Goal: Task Accomplishment & Management: Use online tool/utility

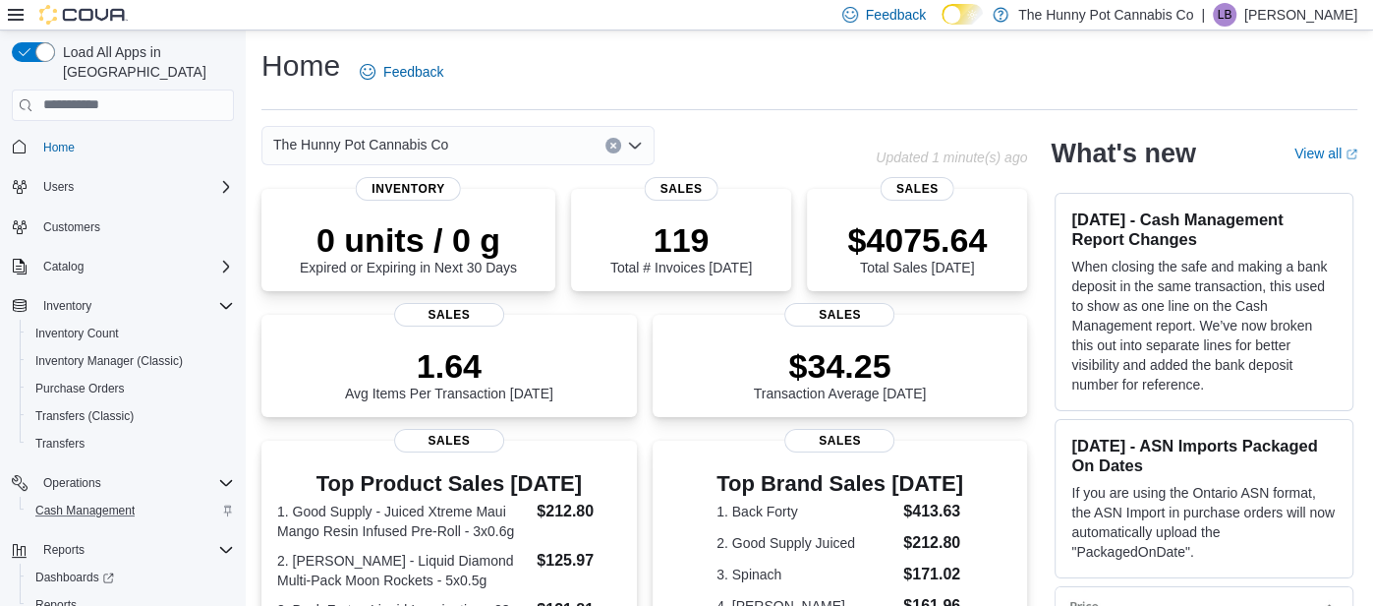
click at [159, 498] on div "Cash Management" at bounding box center [131, 510] width 206 height 24
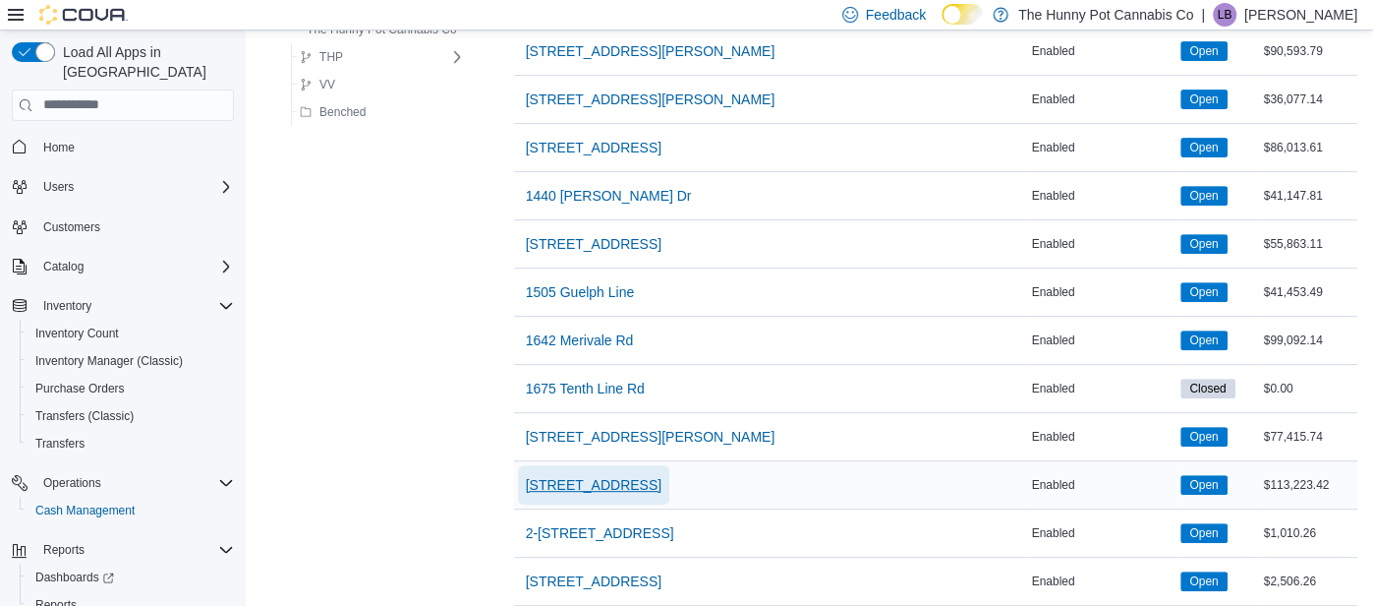
click at [562, 475] on span "198 Queen St" at bounding box center [594, 485] width 136 height 20
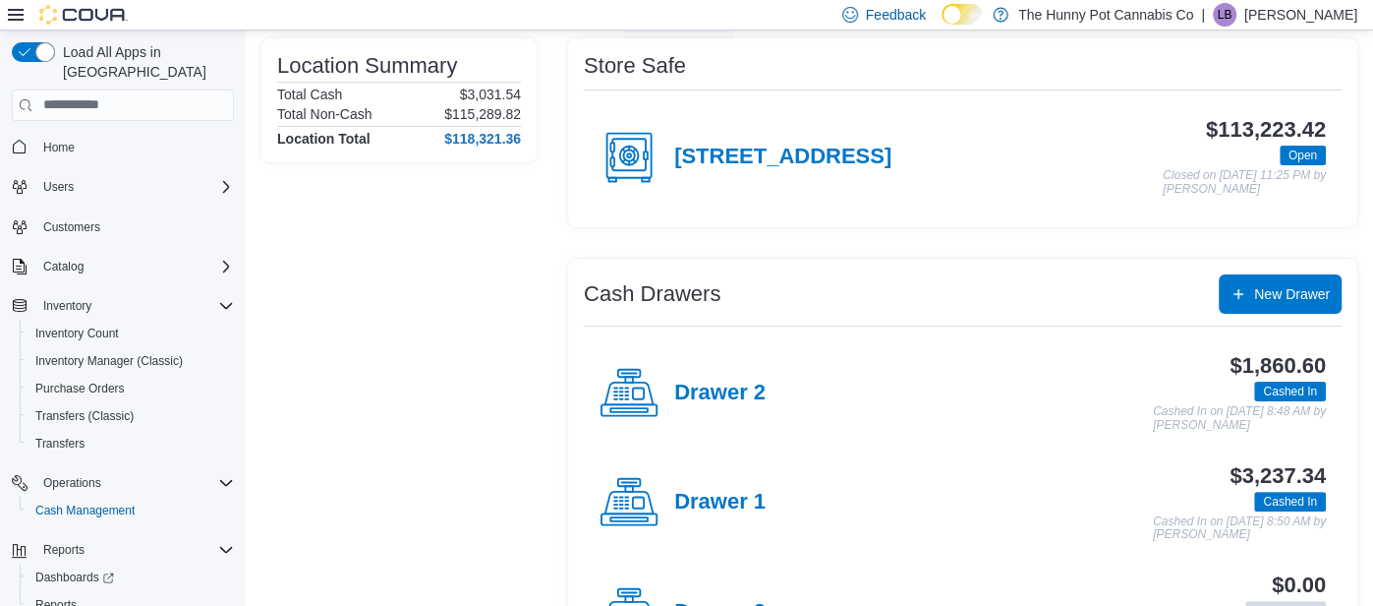
scroll to position [152, 0]
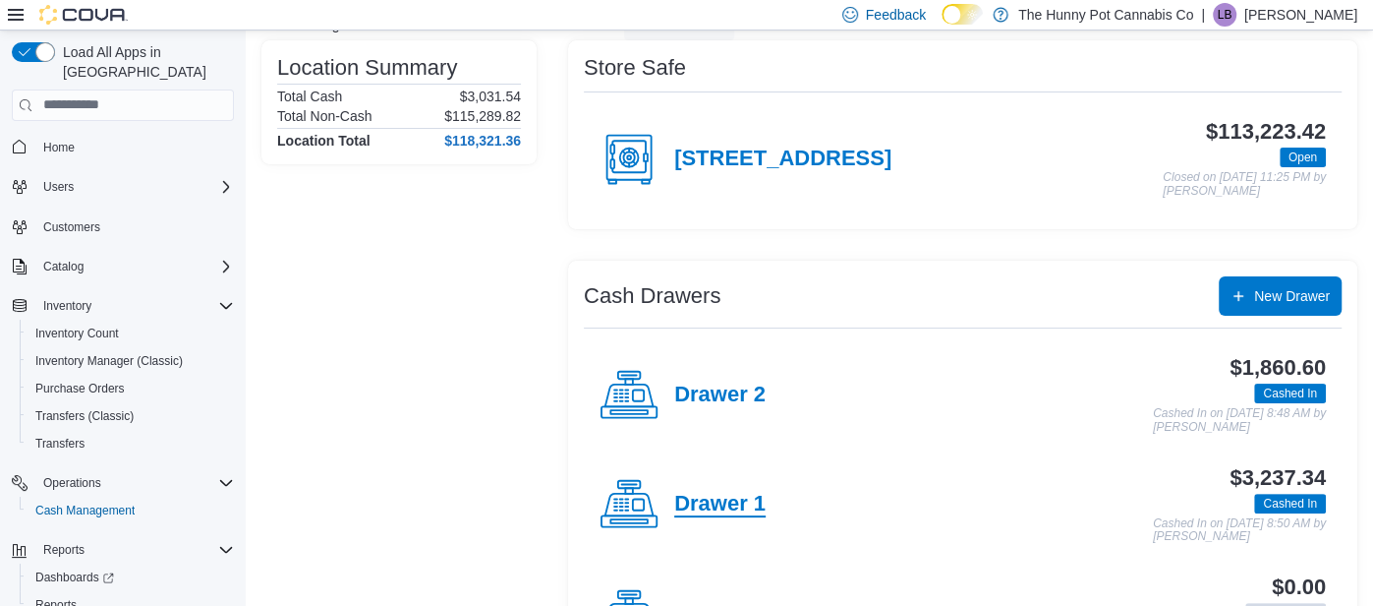
click at [712, 507] on h4 "Drawer 1" at bounding box center [719, 505] width 91 height 26
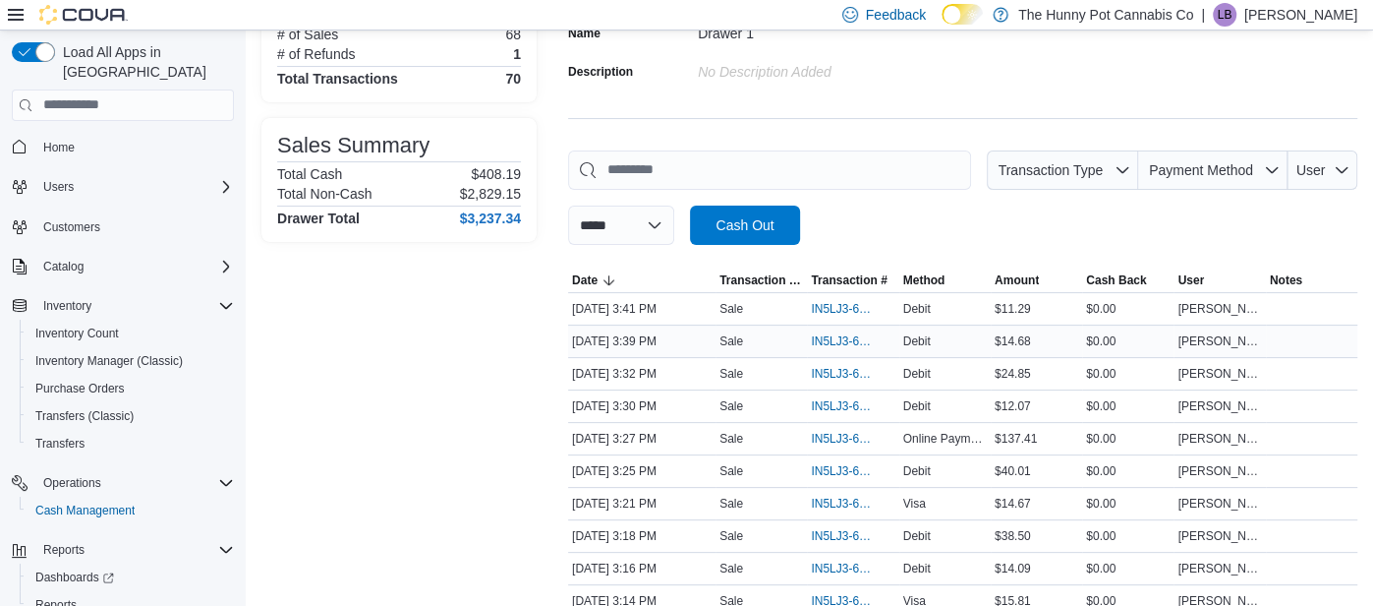
scroll to position [154, 0]
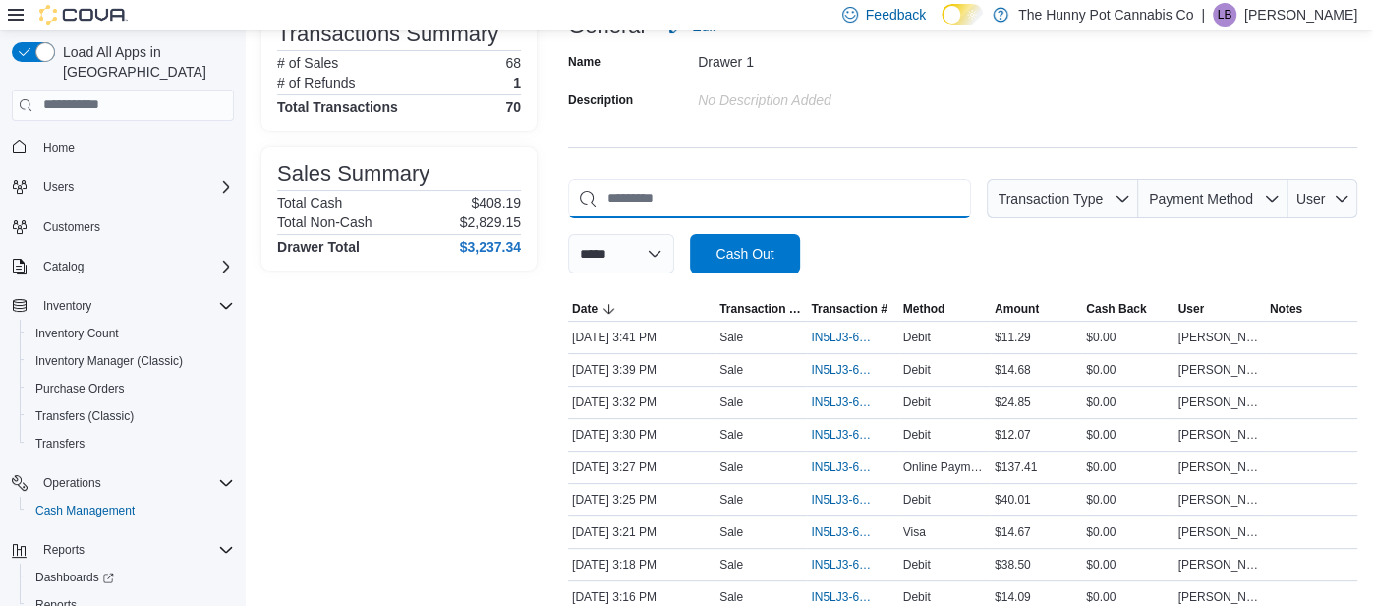
click at [693, 206] on input "This is a search bar. As you type, the results lower in the page will automatic…" at bounding box center [769, 198] width 403 height 39
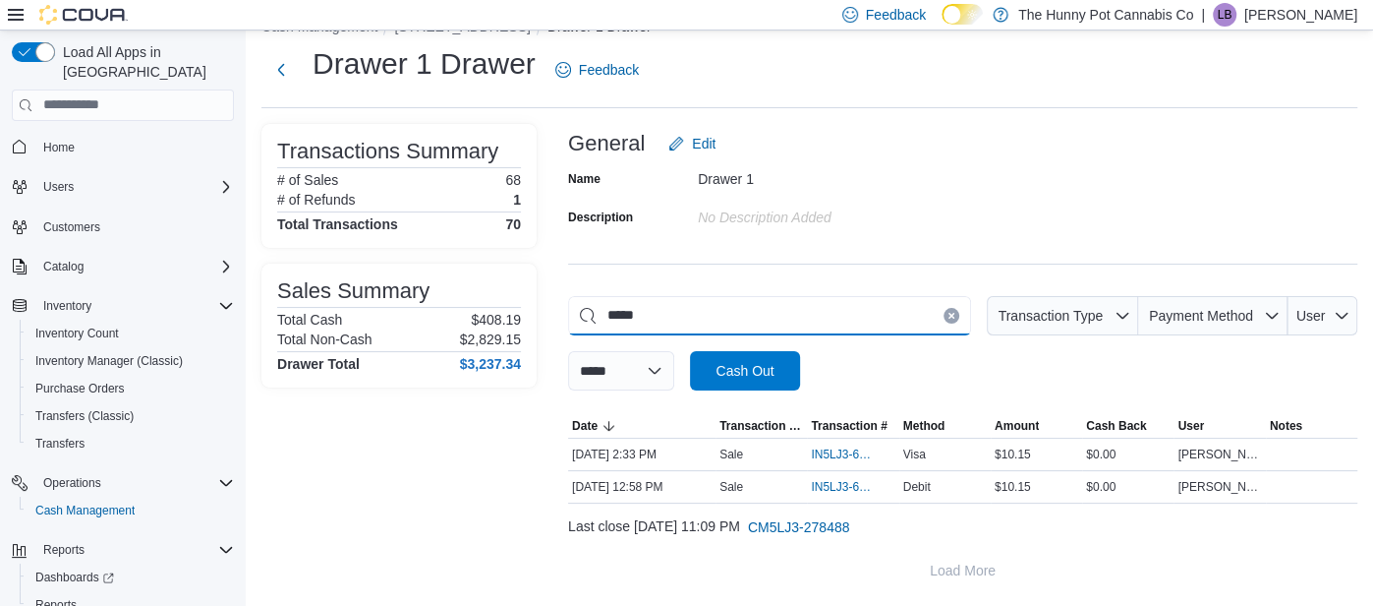
scroll to position [34, 0]
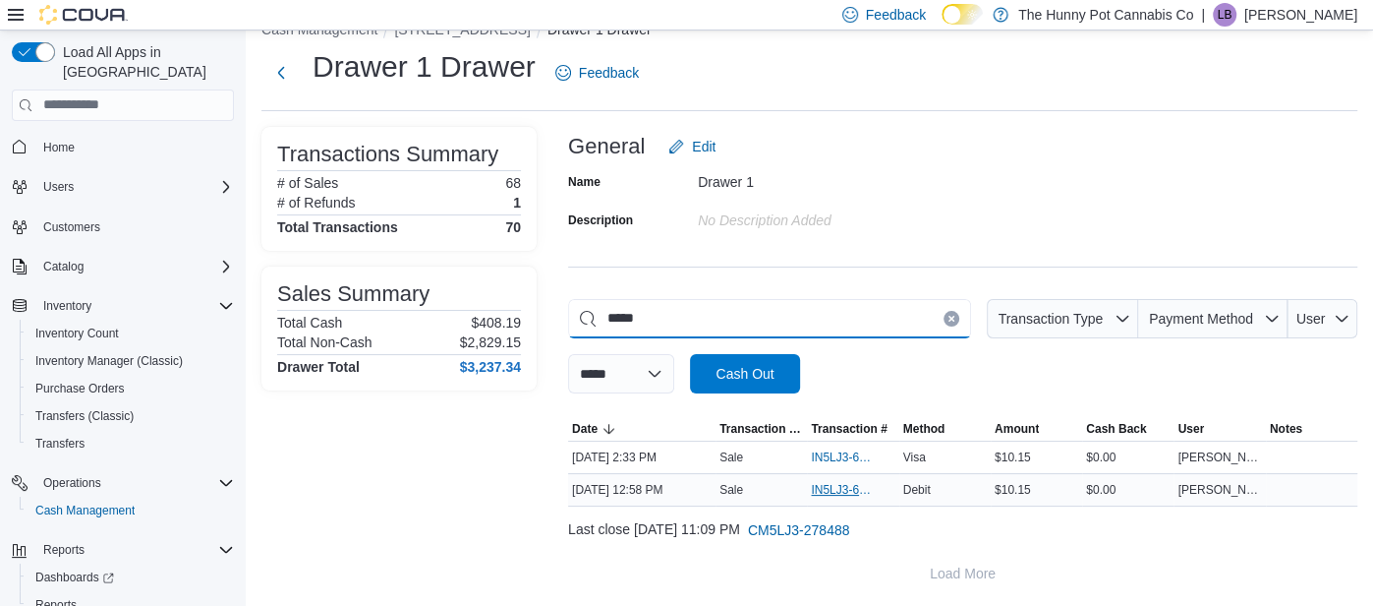
type input "*****"
click at [837, 487] on span "IN5LJ3-6155184" at bounding box center [843, 490] width 64 height 16
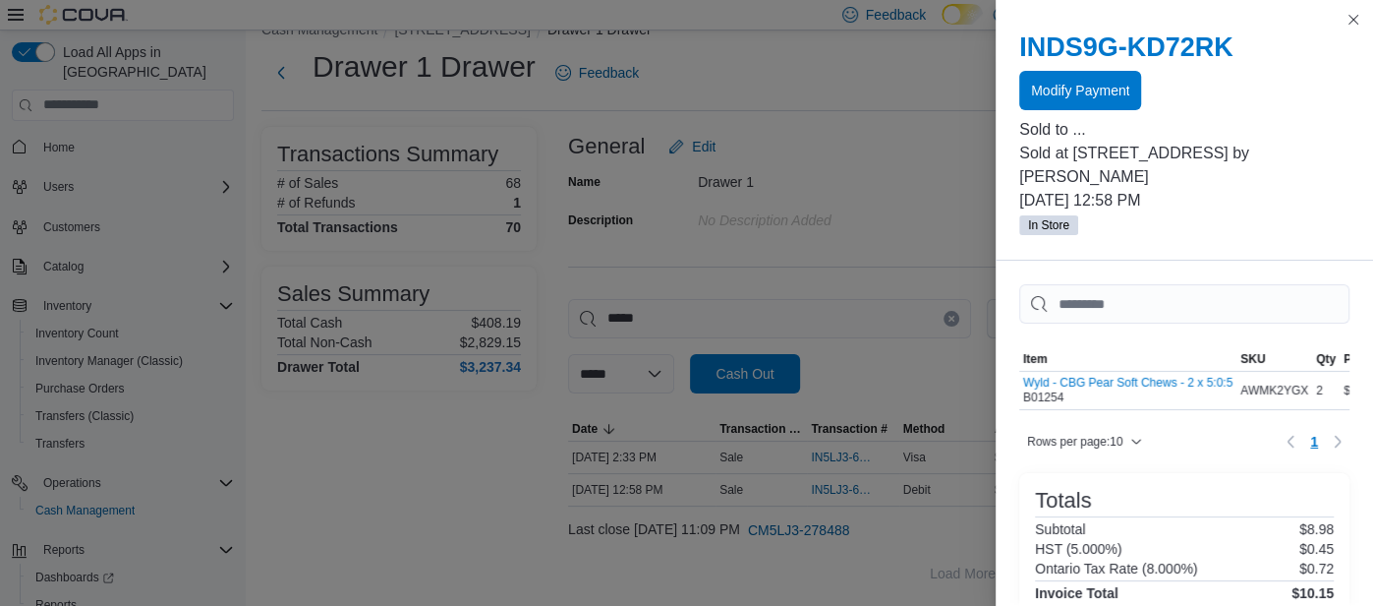
scroll to position [216, 0]
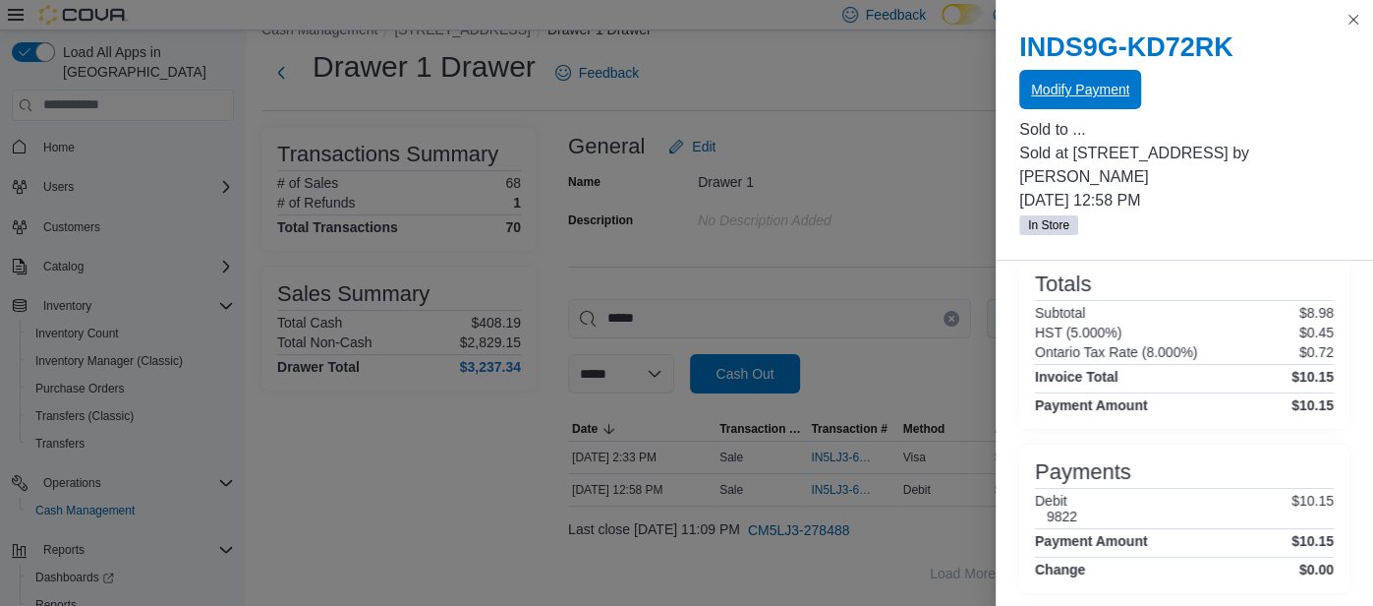
click at [1043, 101] on span "Modify Payment" at bounding box center [1080, 89] width 98 height 39
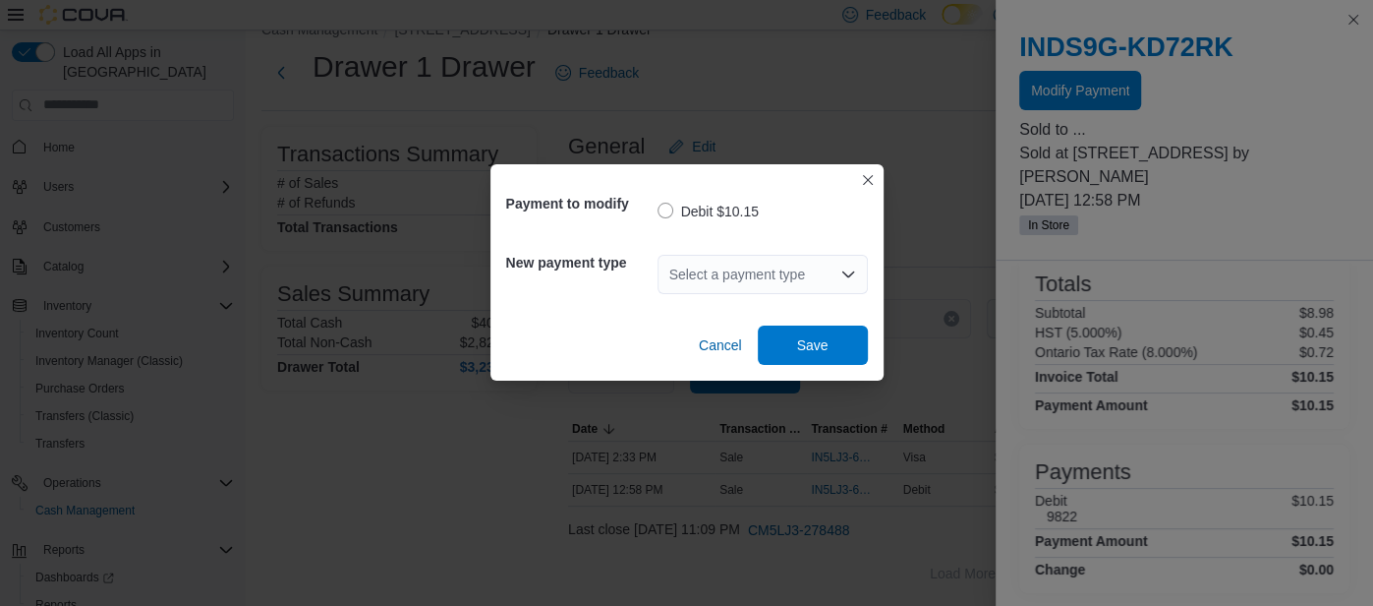
click at [708, 281] on div "Select a payment type" at bounding box center [763, 274] width 210 height 39
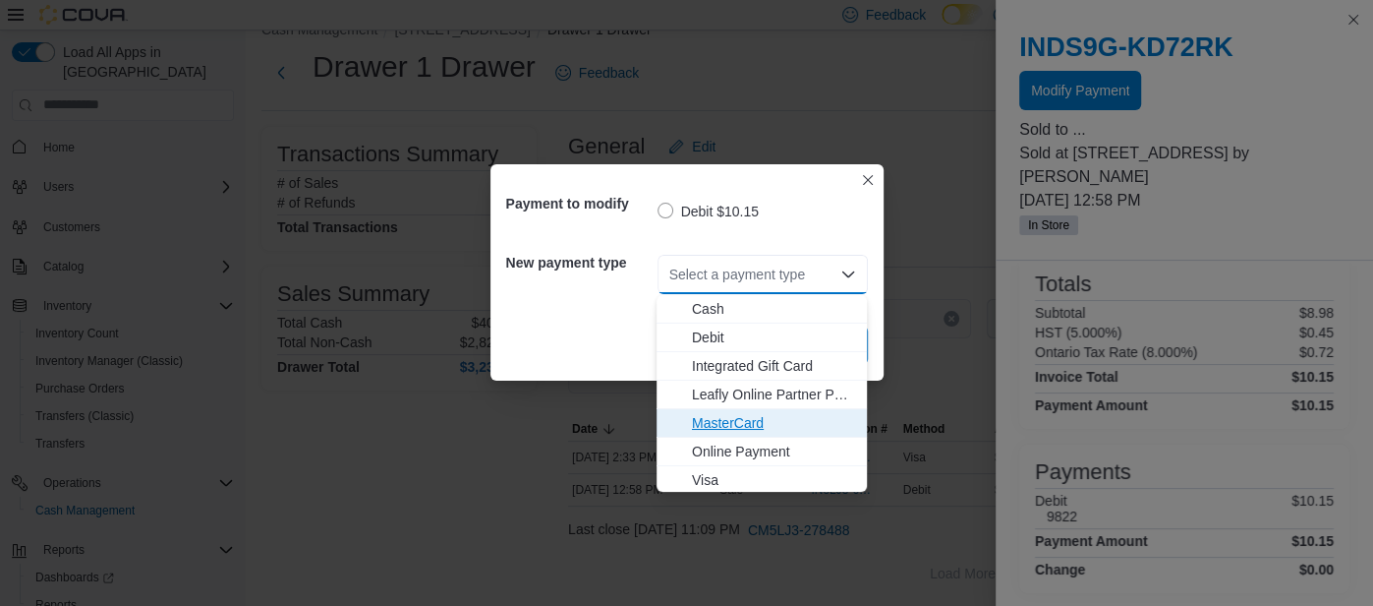
click at [732, 418] on span "MasterCard" at bounding box center [773, 423] width 163 height 20
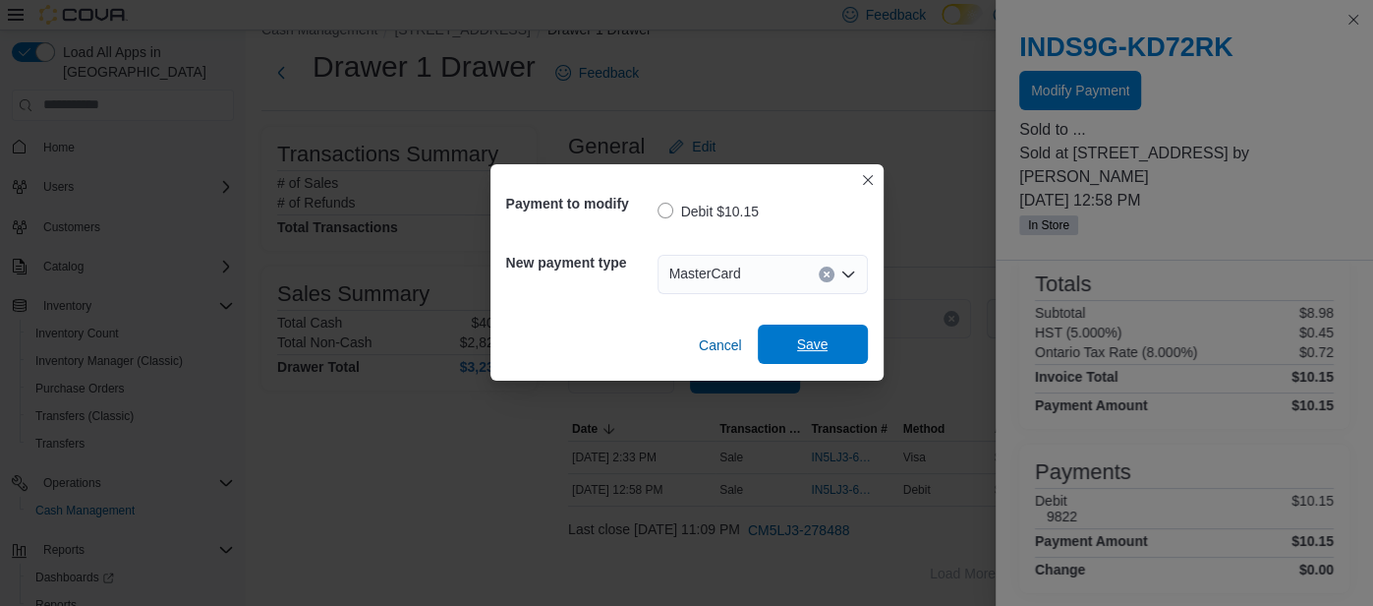
click at [818, 337] on span "Save" at bounding box center [812, 344] width 31 height 20
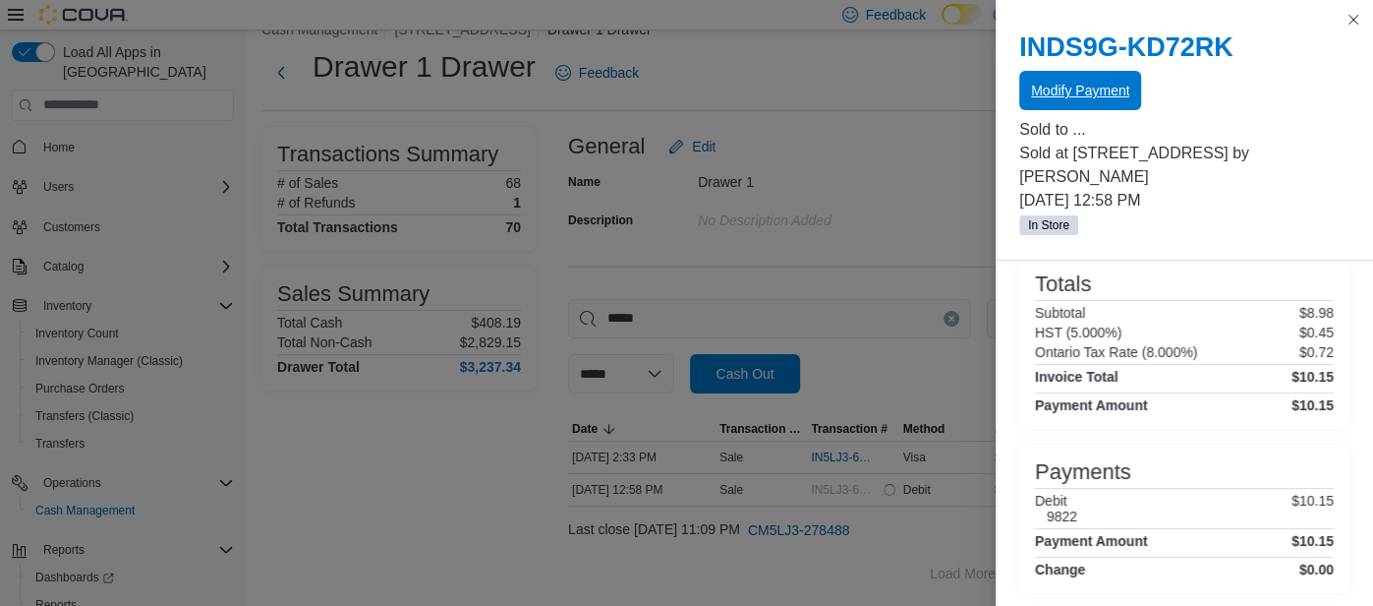
scroll to position [0, 0]
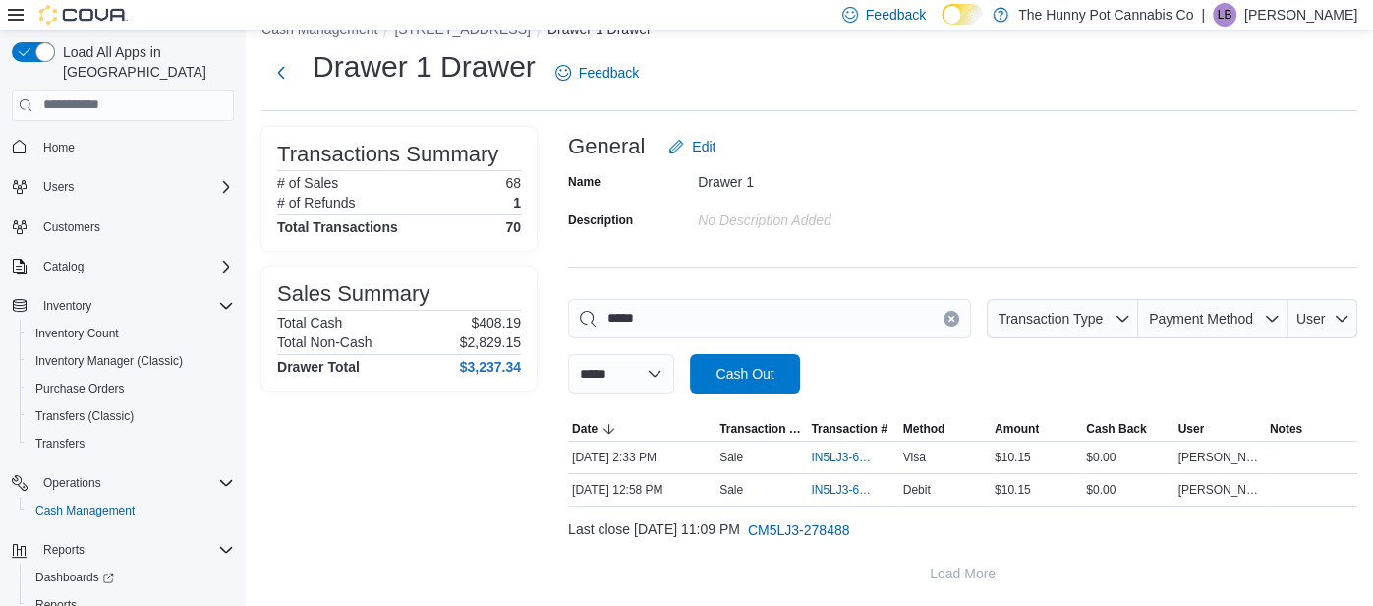
click at [946, 314] on button "Clear input" at bounding box center [952, 319] width 16 height 16
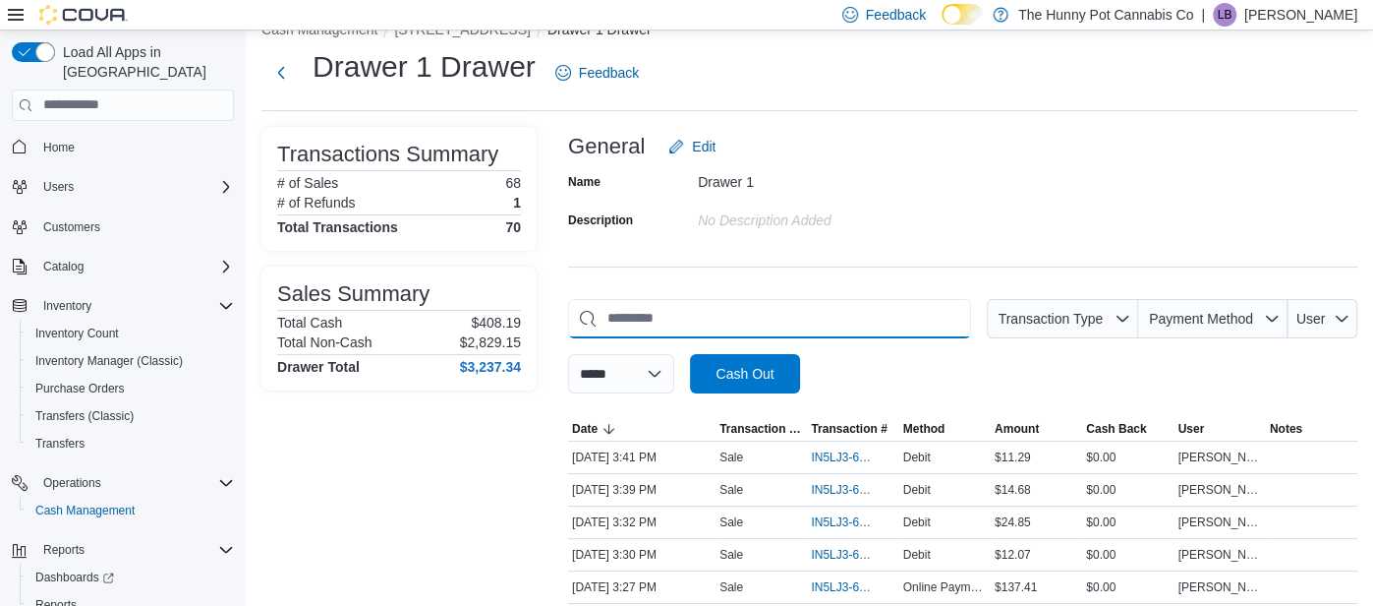
click at [843, 318] on input "This is a search bar. As you type, the results lower in the page will automatic…" at bounding box center [769, 318] width 403 height 39
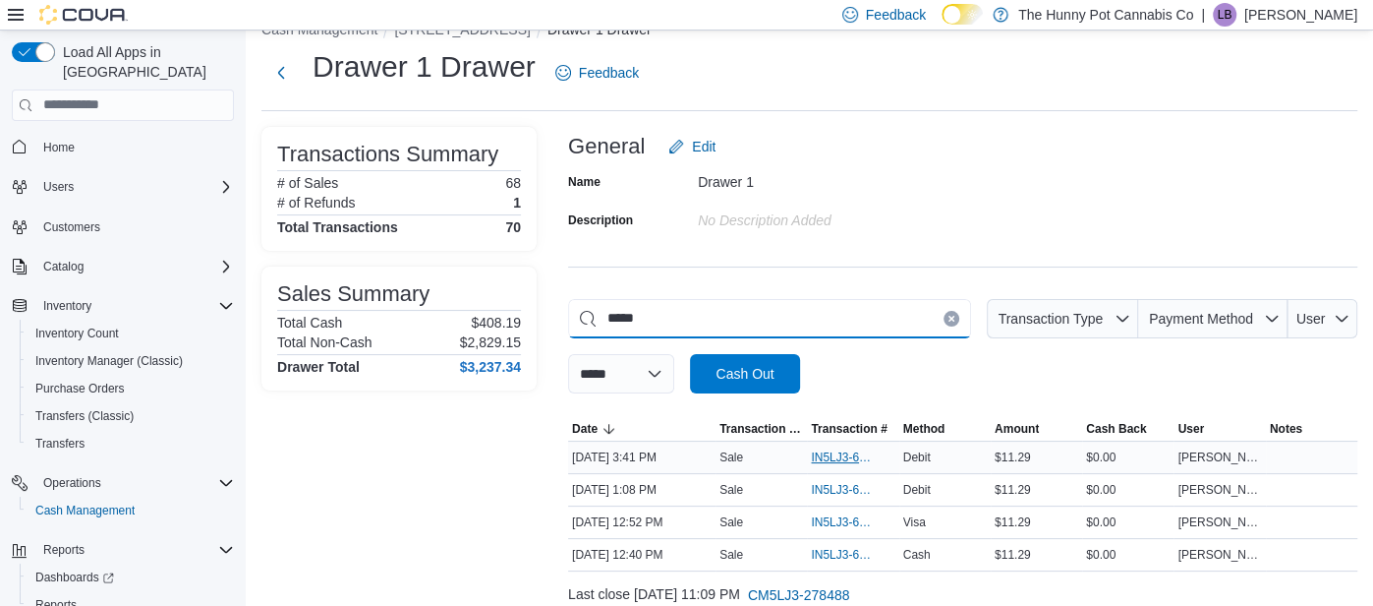
type input "*****"
click at [887, 467] on span "IN5LJ3-6156528" at bounding box center [853, 457] width 84 height 24
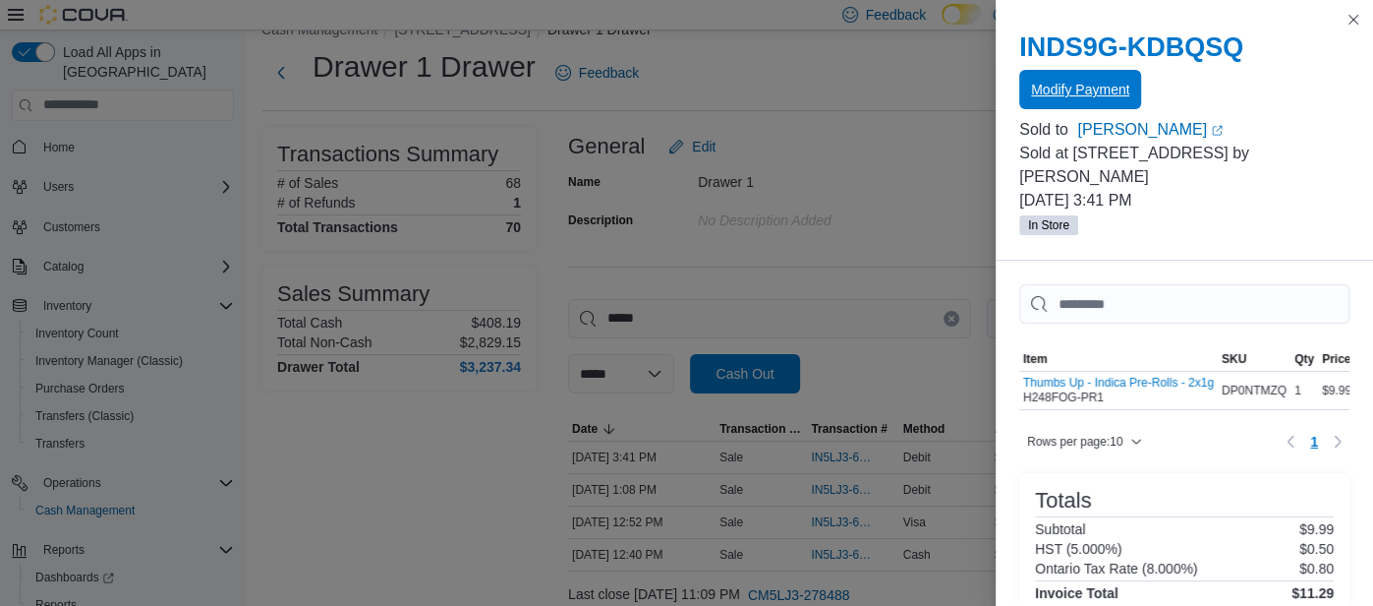
click at [1027, 96] on button "Modify Payment" at bounding box center [1080, 89] width 122 height 39
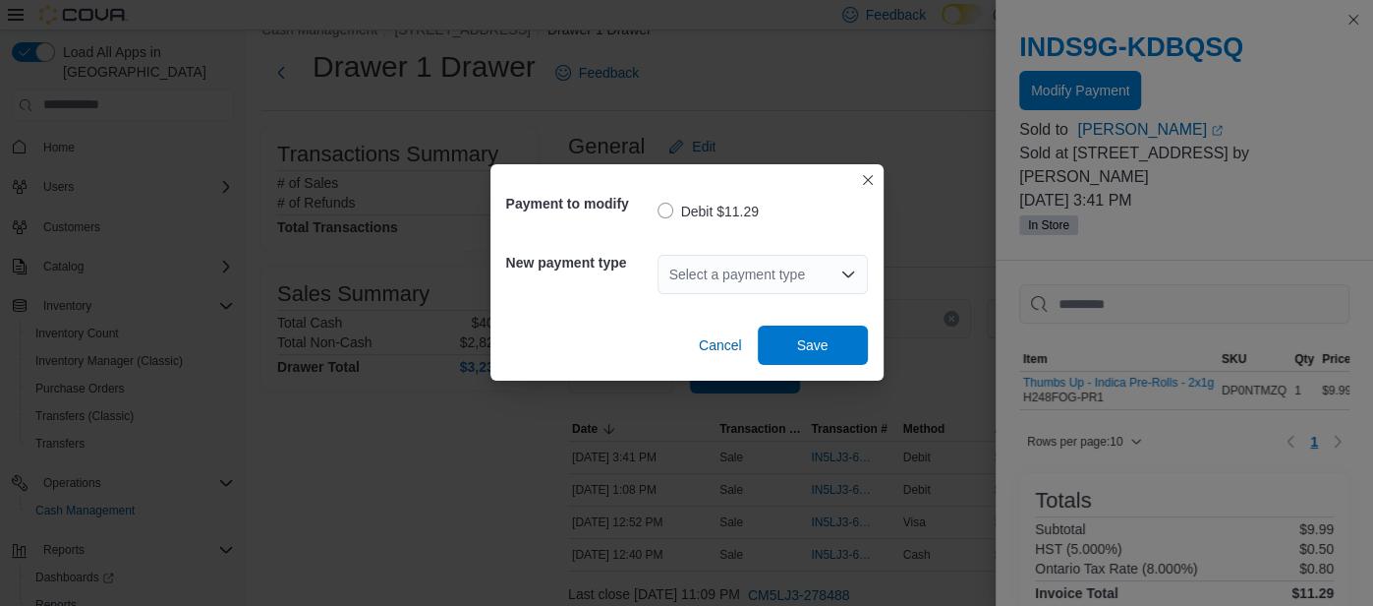
click at [779, 275] on div "Select a payment type" at bounding box center [763, 274] width 210 height 39
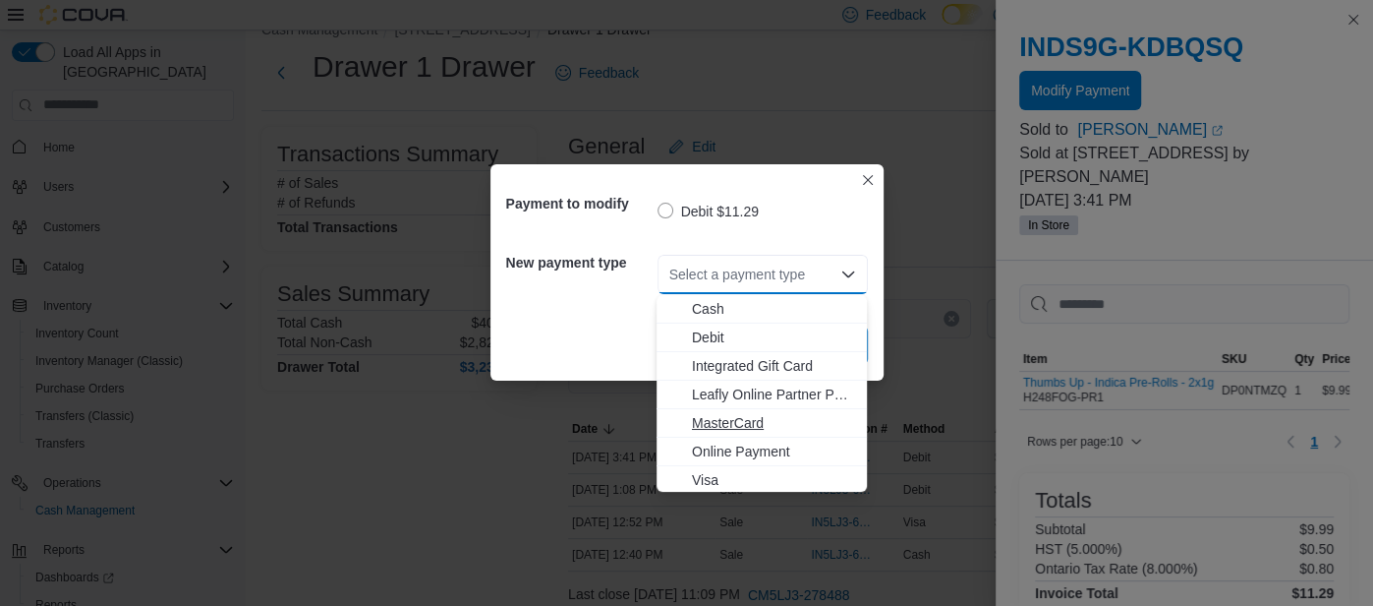
click at [740, 418] on span "MasterCard" at bounding box center [773, 423] width 163 height 20
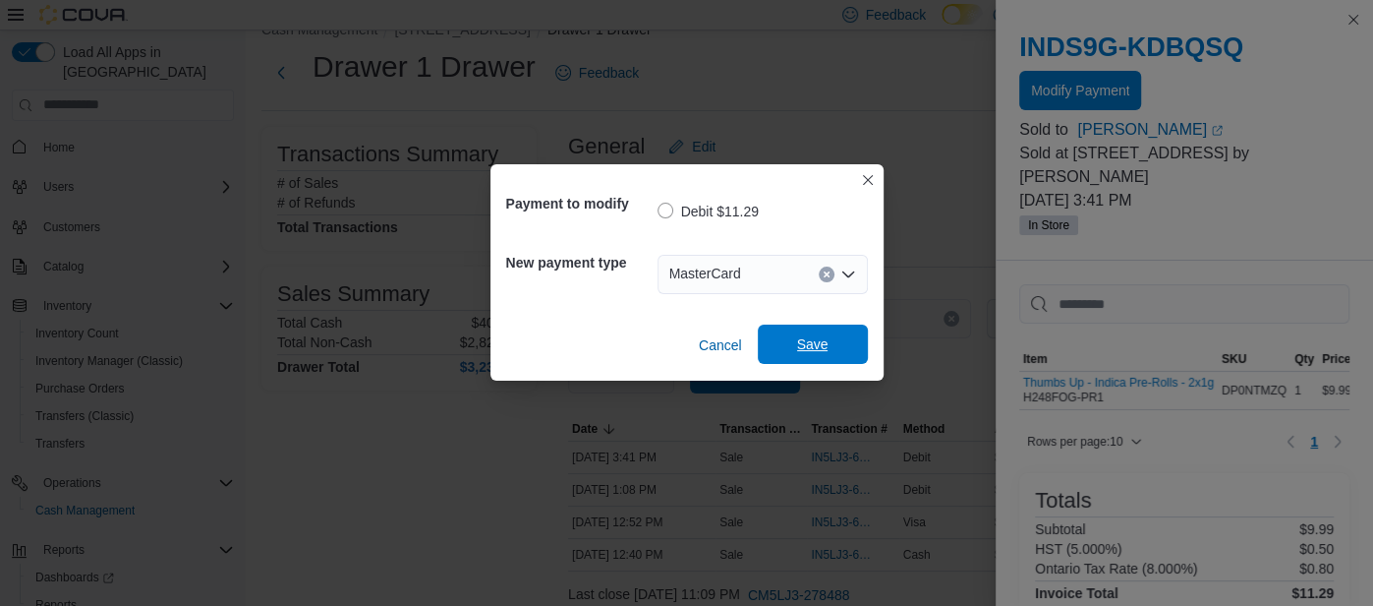
click at [800, 359] on span "Save" at bounding box center [813, 343] width 87 height 39
